Goal: Task Accomplishment & Management: Use online tool/utility

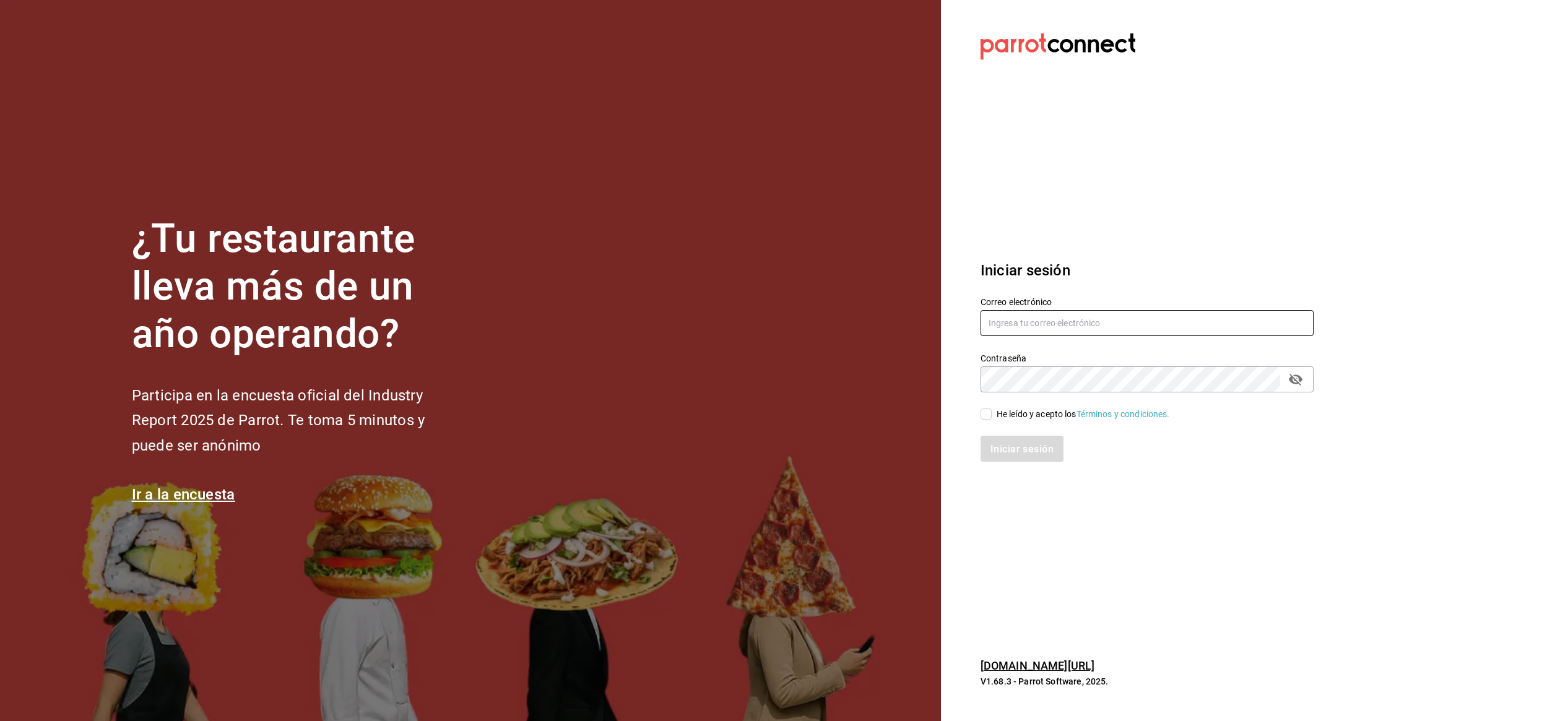
type input "jaimecafe22@gmail.com"
click at [989, 414] on input "He leído y acepto los Términos y condiciones." at bounding box center [986, 414] width 11 height 11
checkbox input "true"
click at [1004, 446] on font "Iniciar sesión" at bounding box center [1022, 449] width 63 height 12
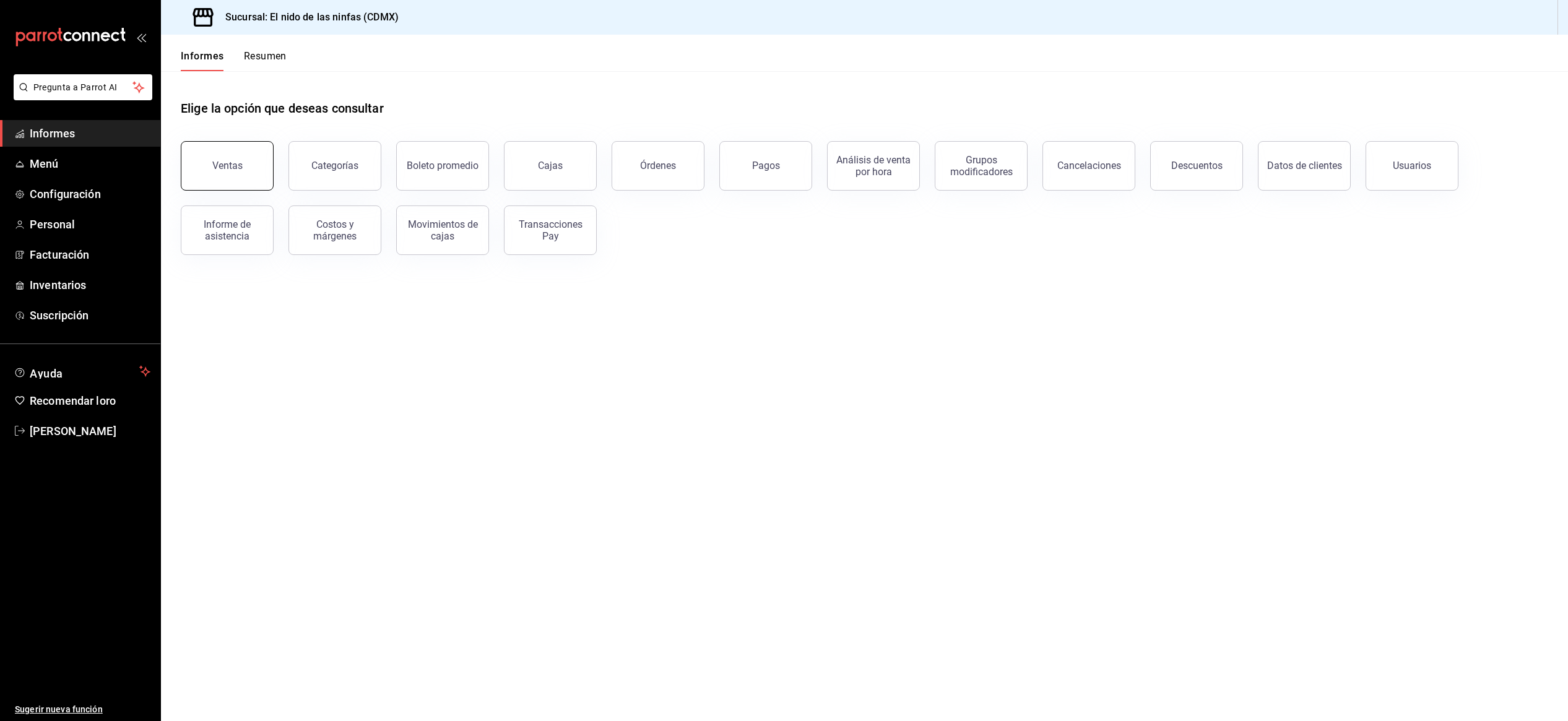
click at [233, 164] on font "Ventas" at bounding box center [227, 166] width 30 height 12
